Goal: Transaction & Acquisition: Obtain resource

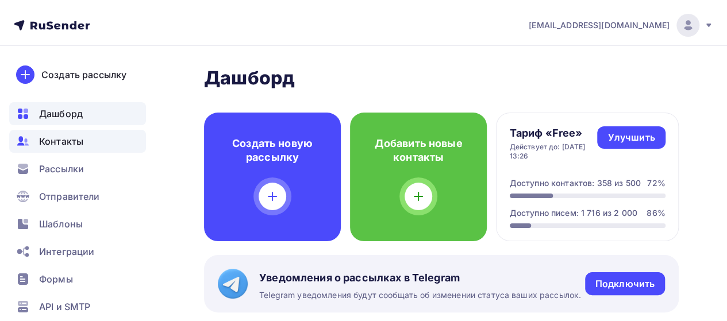
scroll to position [57, 0]
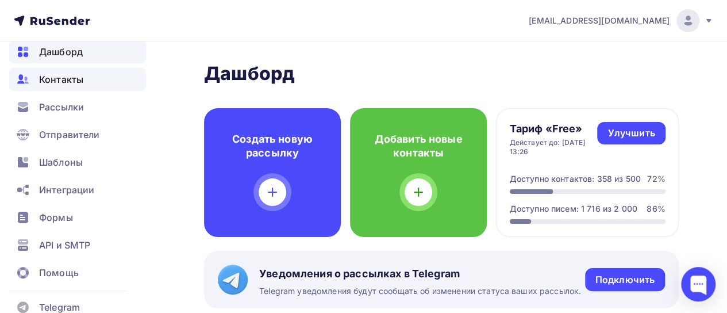
click at [71, 71] on div "Контакты" at bounding box center [77, 79] width 137 height 23
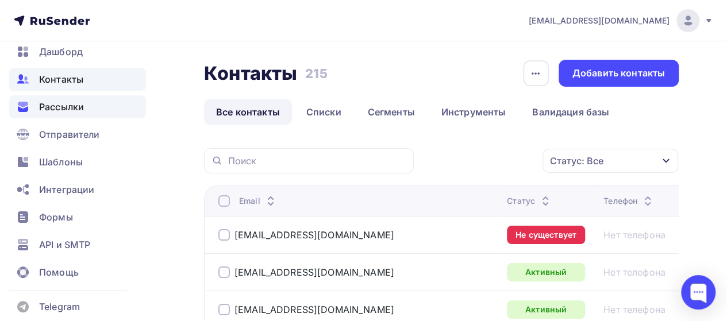
click at [81, 110] on span "Рассылки" at bounding box center [61, 107] width 45 height 14
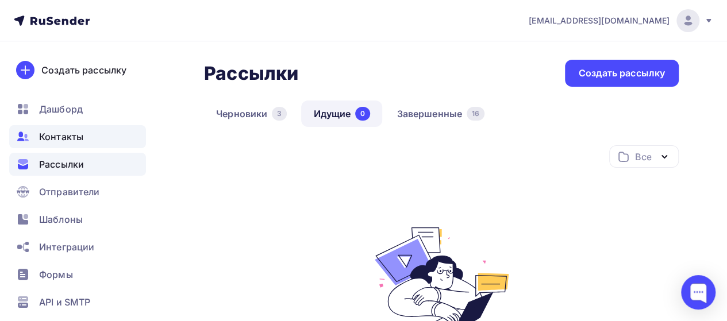
click at [60, 137] on span "Контакты" at bounding box center [61, 137] width 44 height 14
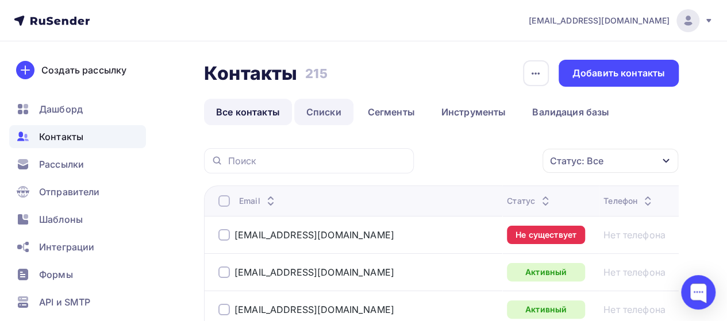
click at [330, 112] on link "Списки" at bounding box center [323, 112] width 59 height 26
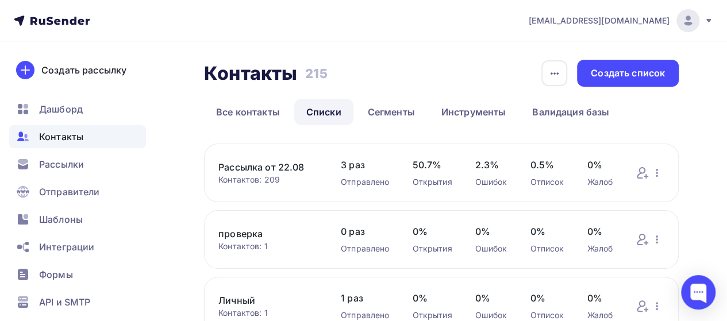
click at [281, 166] on link "Рассылка от 22.08" at bounding box center [267, 167] width 99 height 14
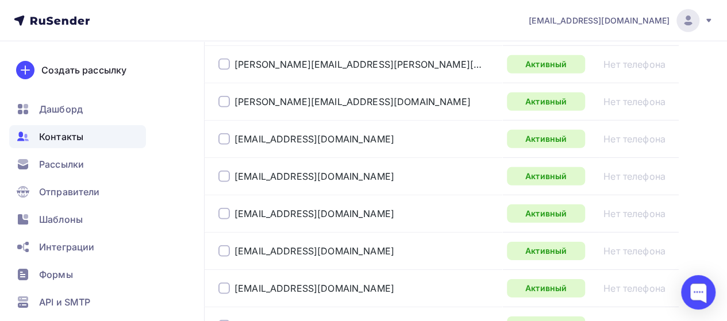
scroll to position [2059, 0]
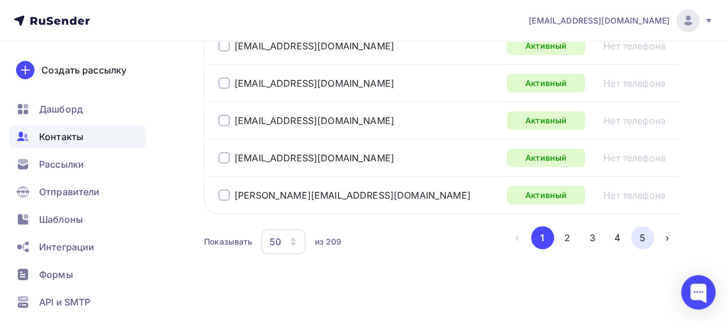
click at [645, 233] on button "5" at bounding box center [642, 237] width 23 height 23
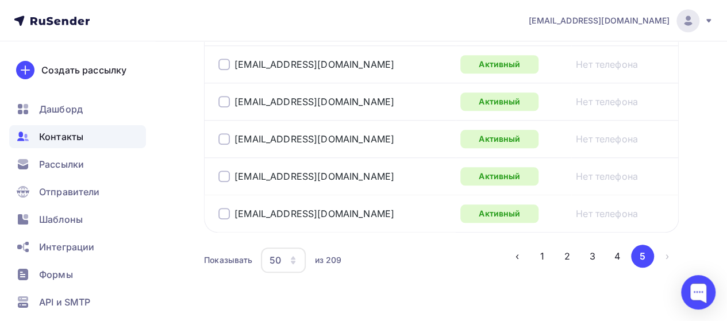
scroll to position [534, 0]
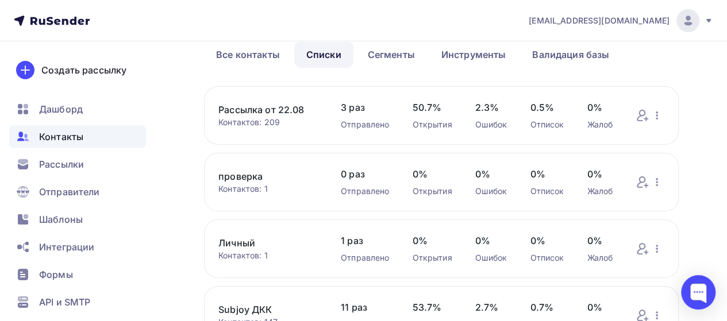
scroll to position [115, 0]
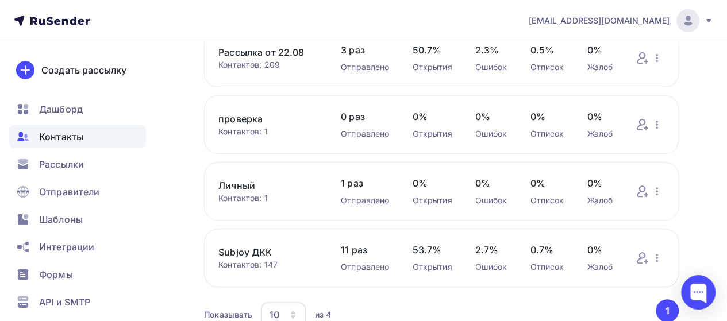
click at [244, 66] on div "Контактов: 209" at bounding box center [267, 64] width 99 height 11
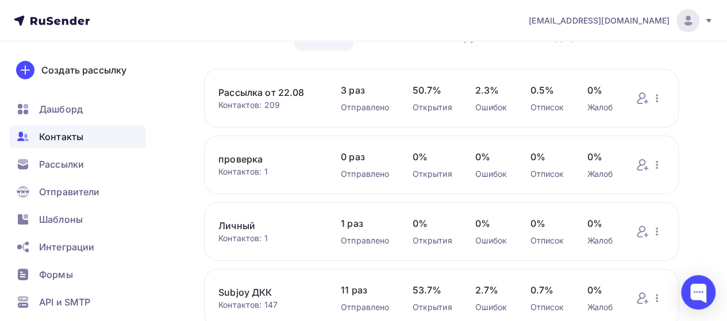
scroll to position [57, 0]
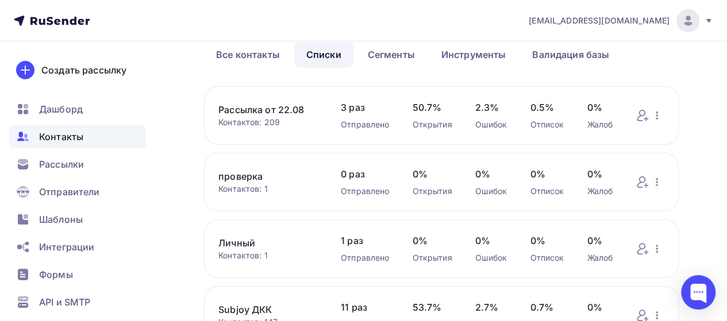
click at [255, 112] on link "Рассылка от 22.08" at bounding box center [267, 110] width 99 height 14
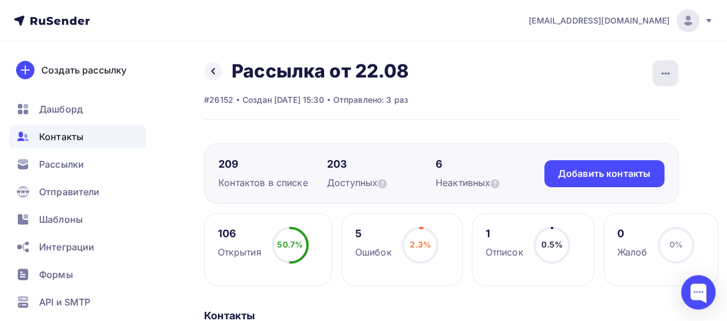
click at [669, 76] on icon "button" at bounding box center [666, 74] width 14 height 14
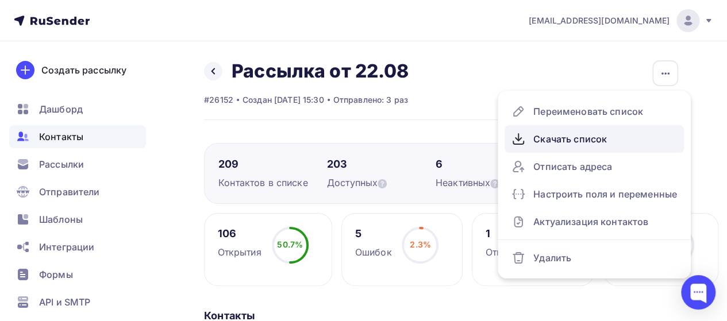
click at [605, 134] on div "Скачать список" at bounding box center [594, 139] width 166 height 18
